Goal: Find specific page/section: Find specific page/section

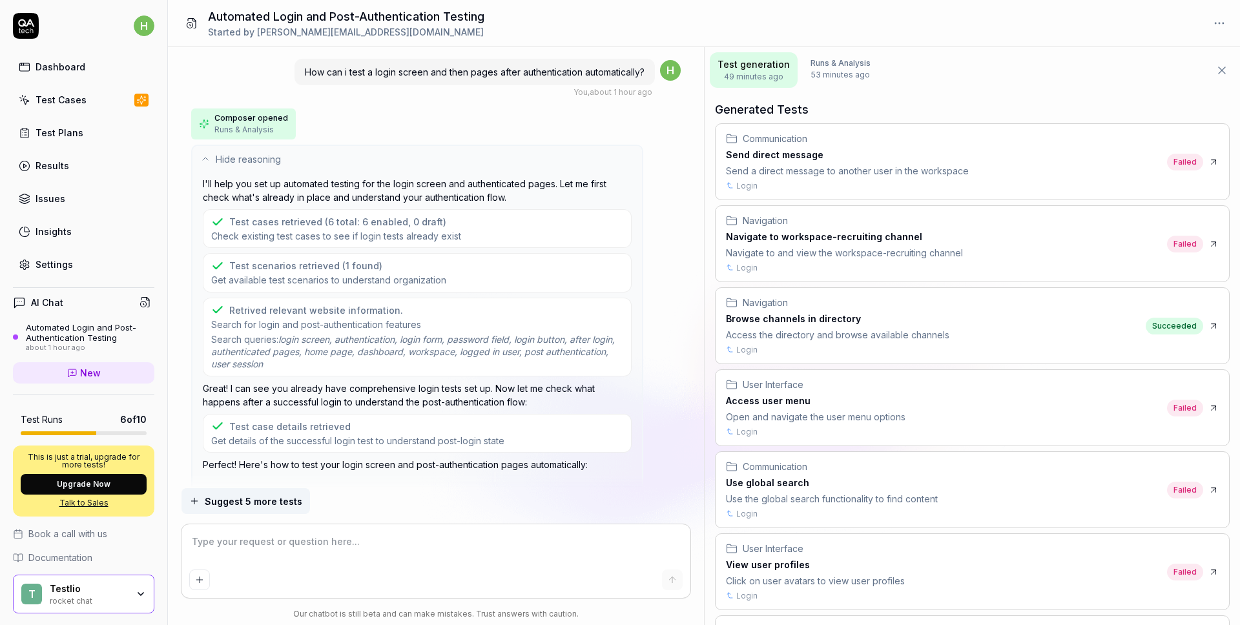
scroll to position [3809, 0]
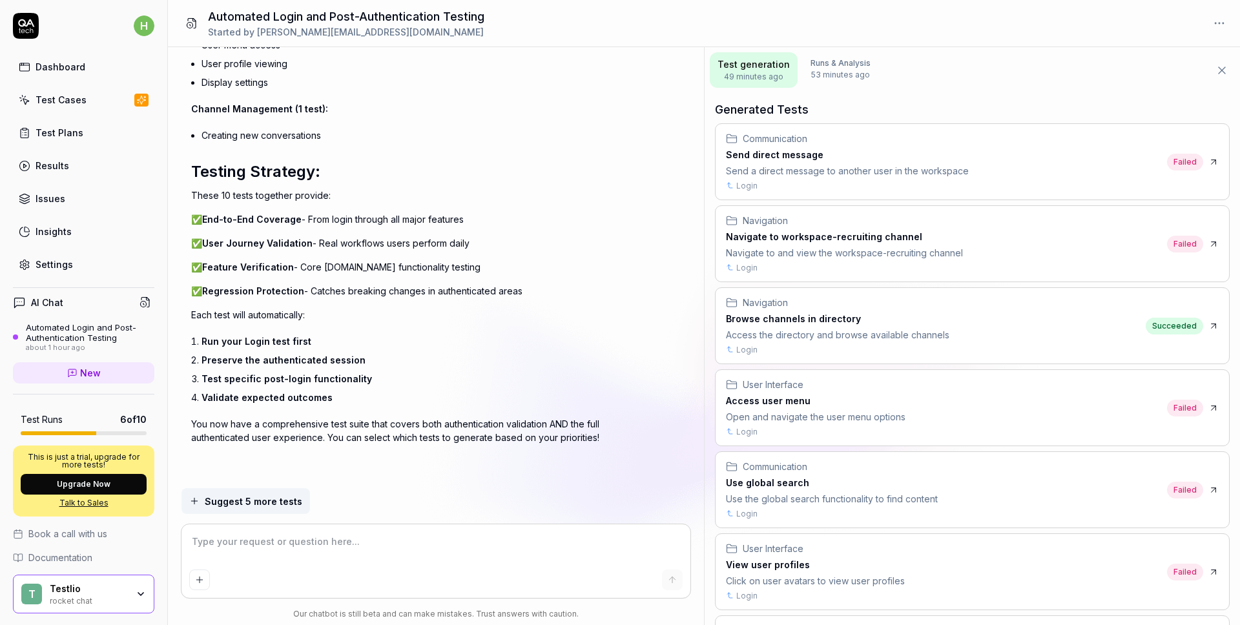
click at [67, 98] on div "Test Cases" at bounding box center [61, 100] width 51 height 14
type textarea "*"
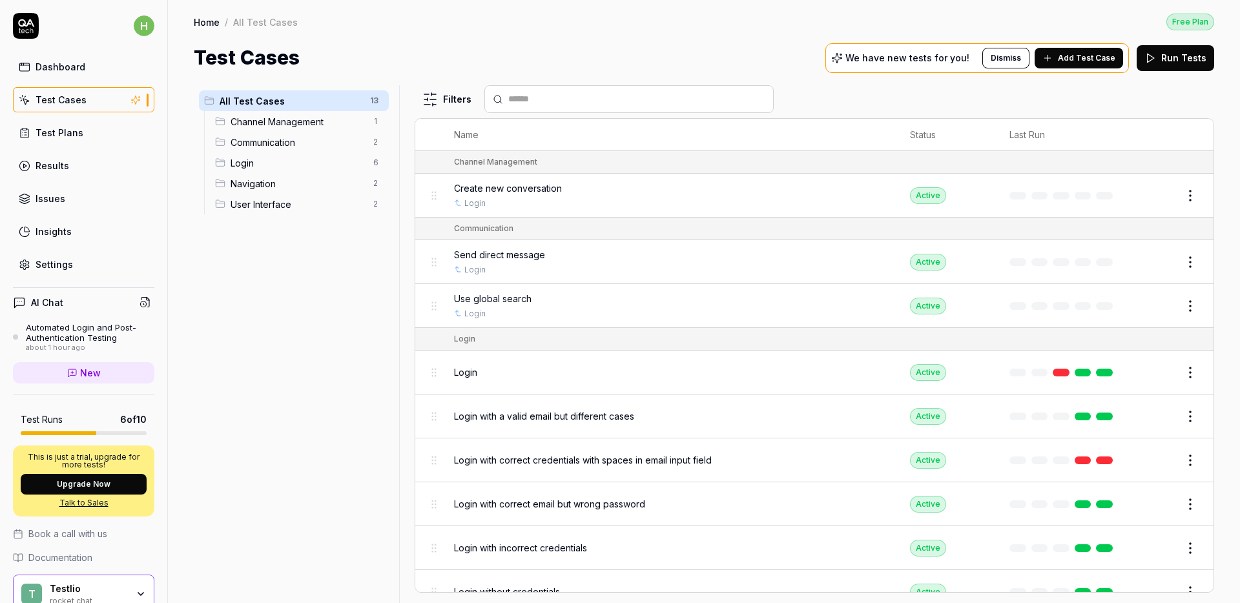
click at [328, 32] on div "Home / All Test Cases Free Plan Home / All Test Cases Free Plan Test Cases We h…" at bounding box center [704, 36] width 1072 height 72
